Goal: Find specific page/section: Find specific page/section

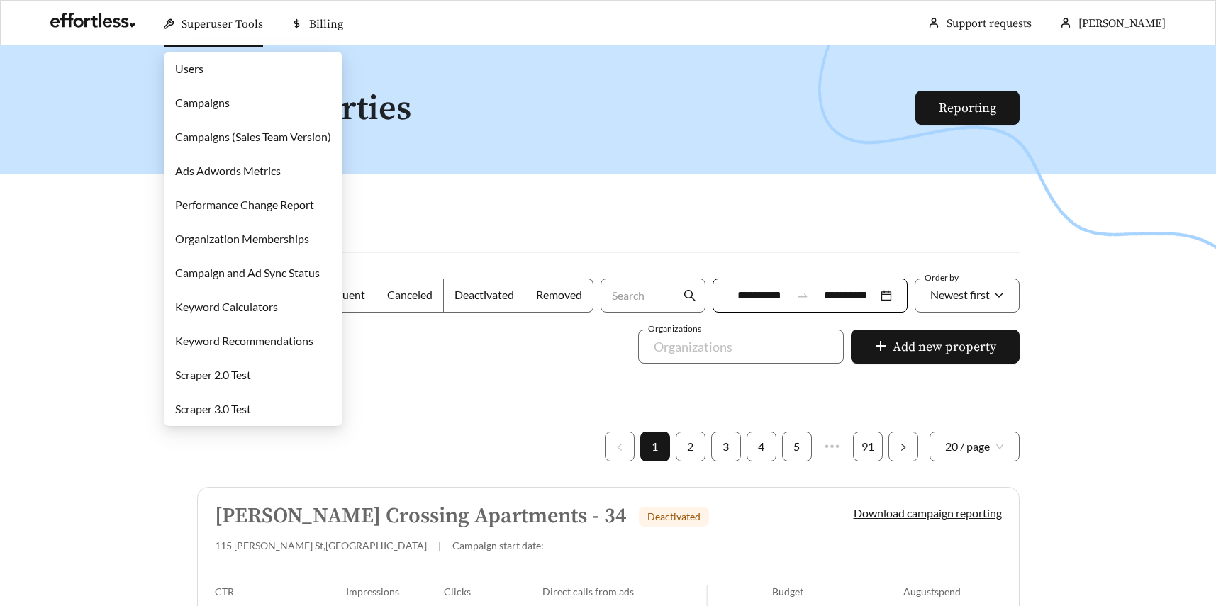
click at [206, 22] on span "Superuser Tools" at bounding box center [223, 24] width 82 height 14
click at [198, 104] on link "Campaigns" at bounding box center [202, 102] width 55 height 13
